Goal: Task Accomplishment & Management: Complete application form

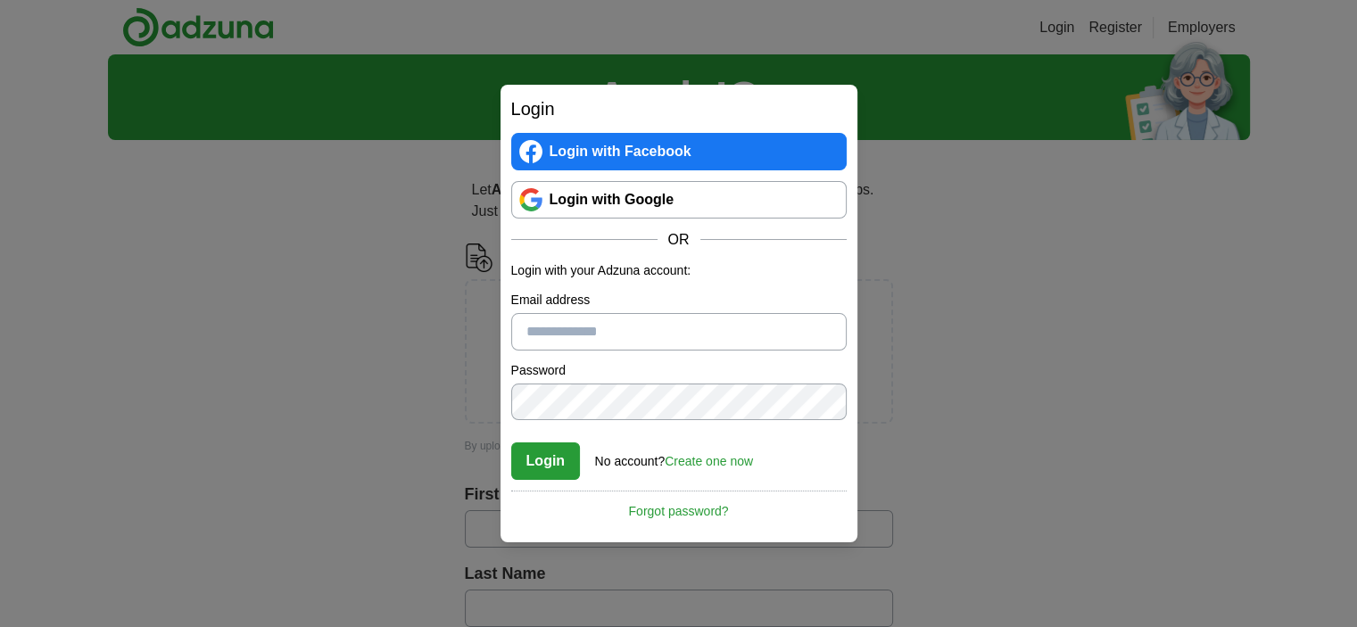
click at [592, 338] on input "Email address" at bounding box center [678, 331] width 335 height 37
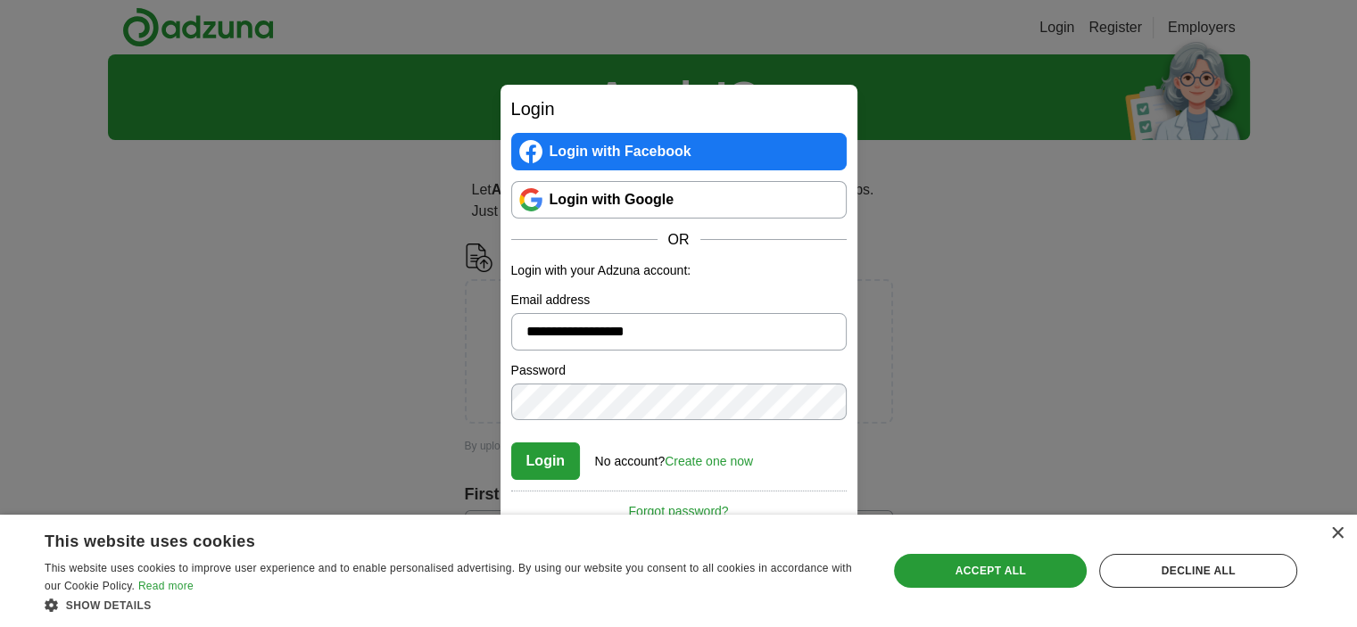
type input "**********"
click at [596, 203] on link "Login with Google" at bounding box center [678, 199] width 335 height 37
